Goal: Navigation & Orientation: Find specific page/section

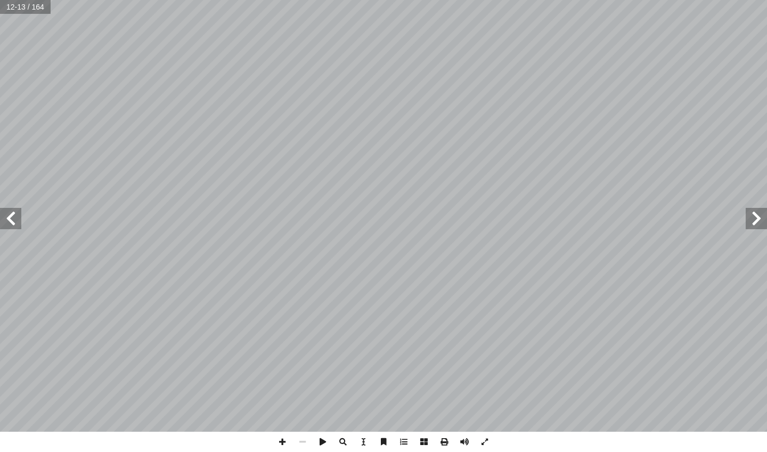
click at [426, 209] on span at bounding box center [756, 218] width 21 height 21
click at [426, 215] on span at bounding box center [756, 218] width 21 height 21
click at [7, 216] on span at bounding box center [10, 218] width 21 height 21
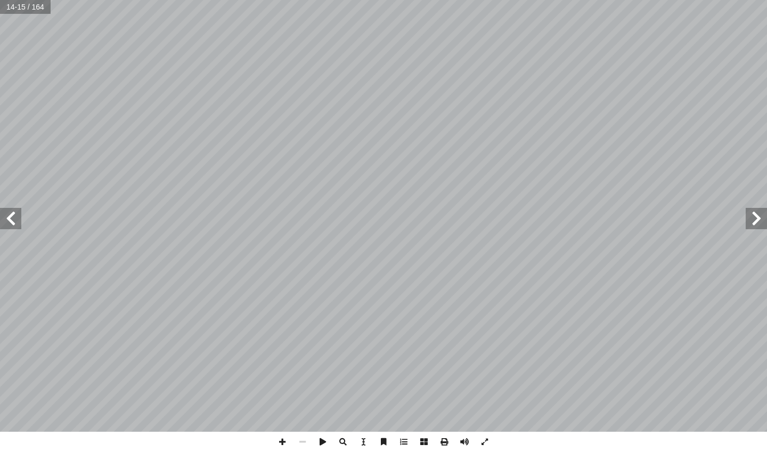
click at [426, 217] on span at bounding box center [756, 218] width 21 height 21
click at [12, 224] on span at bounding box center [10, 218] width 21 height 21
